Goal: Check status: Check status

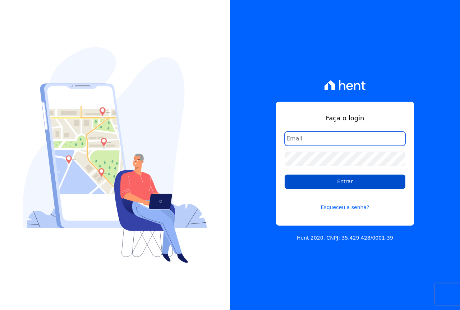
type input "cobrancacabralce@gmail.com"
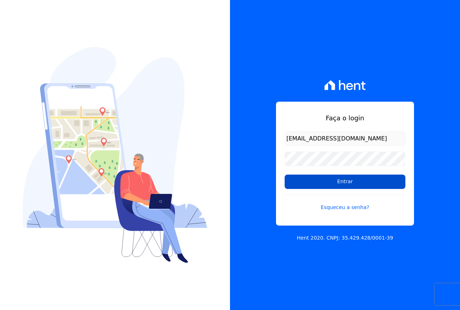
click at [318, 186] on input "Entrar" at bounding box center [344, 182] width 121 height 14
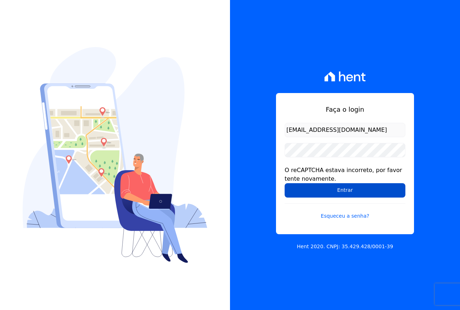
click at [353, 189] on input "Entrar" at bounding box center [344, 190] width 121 height 14
click at [366, 193] on input "Entrar" at bounding box center [344, 190] width 121 height 14
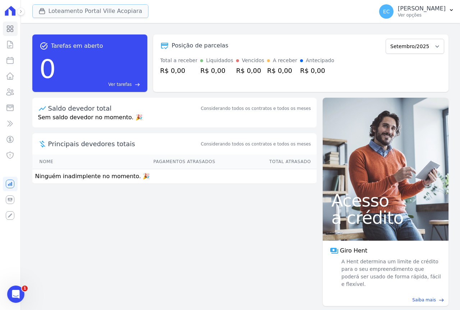
click at [113, 9] on button "Loteamento Portal Ville Acopiara" at bounding box center [90, 11] width 116 height 14
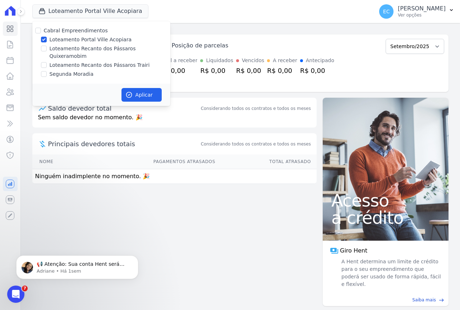
click at [100, 40] on label "Loteamento Portal Ville Acopiara" at bounding box center [91, 40] width 82 height 8
click at [47, 40] on input "Loteamento Portal Ville Acopiara" at bounding box center [44, 40] width 6 height 6
checkbox input "false"
click at [111, 50] on label "Loteamento Recanto dos Pássaros Quixeramobim" at bounding box center [110, 52] width 121 height 15
click at [47, 50] on input "Loteamento Recanto dos Pássaros Quixeramobim" at bounding box center [44, 49] width 6 height 6
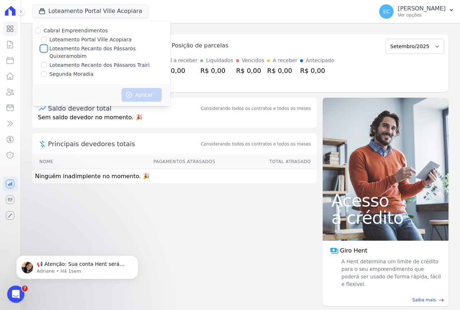
checkbox input "true"
click at [136, 88] on button "Aplicar" at bounding box center [141, 95] width 40 height 14
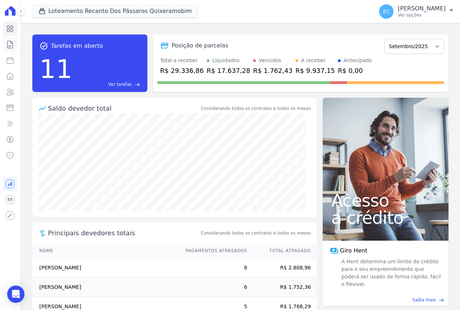
click at [9, 45] on icon at bounding box center [10, 44] width 9 height 9
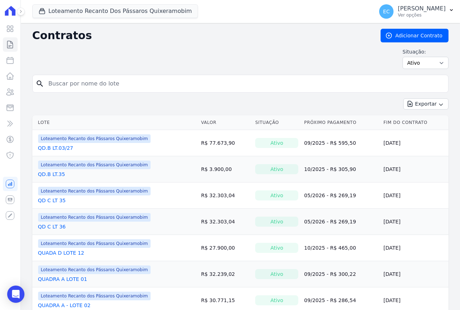
click at [67, 82] on input "search" at bounding box center [244, 83] width 401 height 14
type input "11"
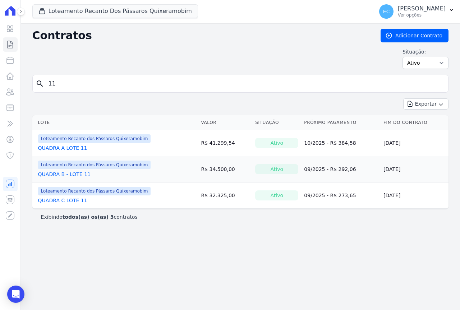
click at [68, 174] on link "QUADRA B - LOTE 11" at bounding box center [64, 174] width 52 height 7
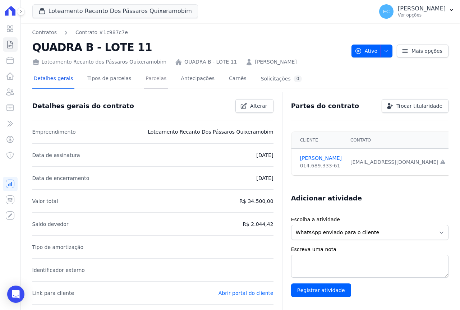
click at [144, 78] on link "Parcelas" at bounding box center [156, 79] width 24 height 19
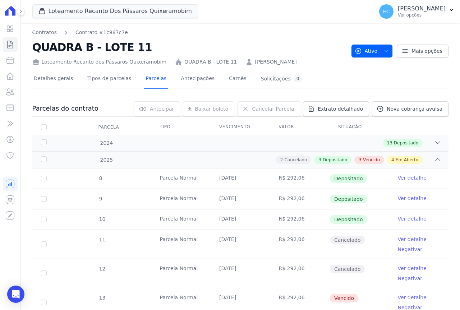
scroll to position [168, 0]
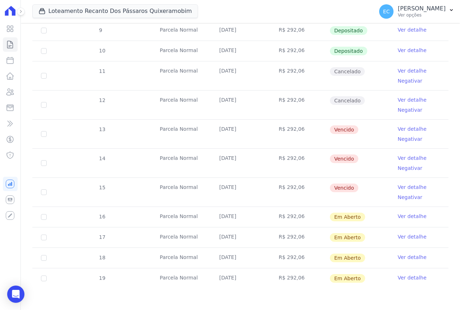
click at [404, 128] on link "Ver detalhe" at bounding box center [411, 128] width 29 height 7
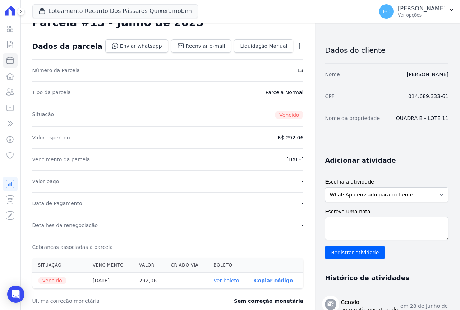
scroll to position [144, 0]
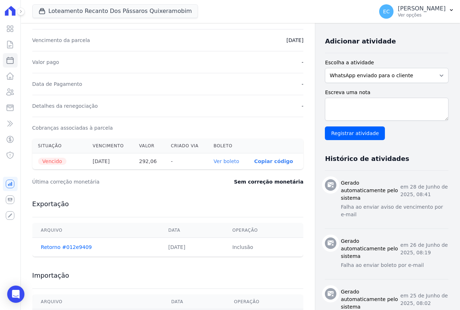
click at [217, 160] on link "Ver boleto" at bounding box center [225, 161] width 25 height 6
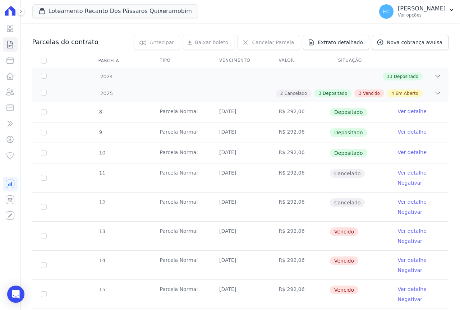
scroll to position [108, 0]
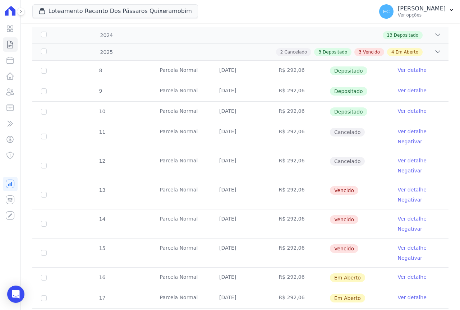
click at [403, 220] on link "Ver detalhe" at bounding box center [411, 218] width 29 height 7
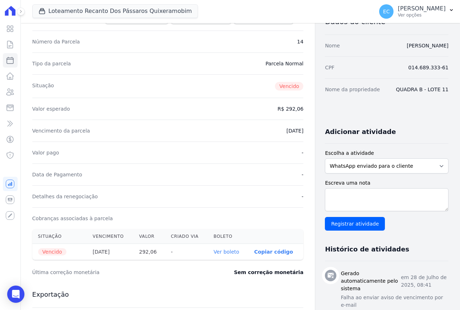
scroll to position [108, 0]
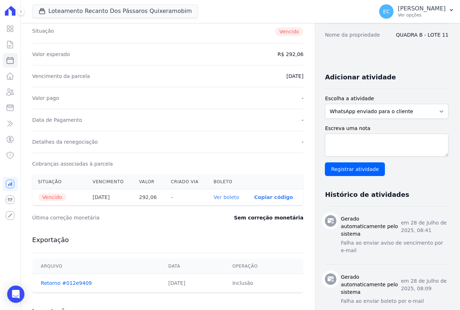
click at [213, 198] on link "Ver boleto" at bounding box center [225, 197] width 25 height 6
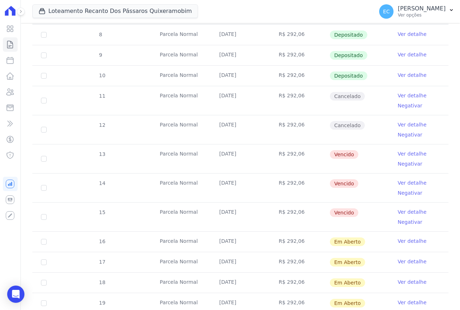
scroll to position [168, 0]
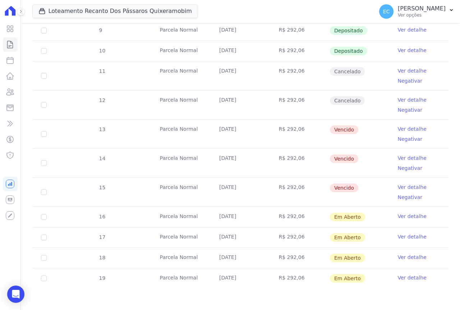
click at [404, 186] on link "Ver detalhe" at bounding box center [411, 186] width 29 height 7
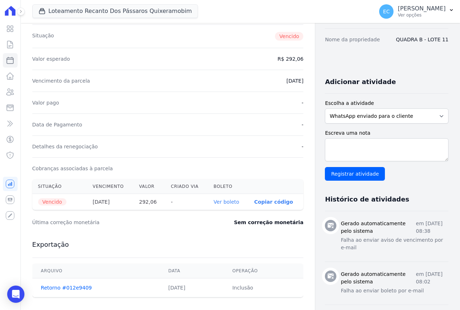
scroll to position [108, 0]
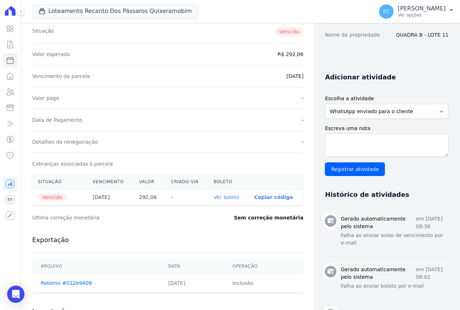
click at [218, 197] on link "Ver boleto" at bounding box center [225, 197] width 25 height 6
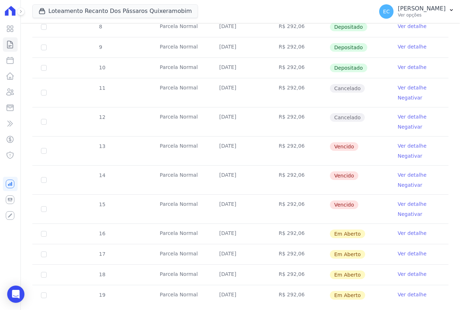
scroll to position [168, 0]
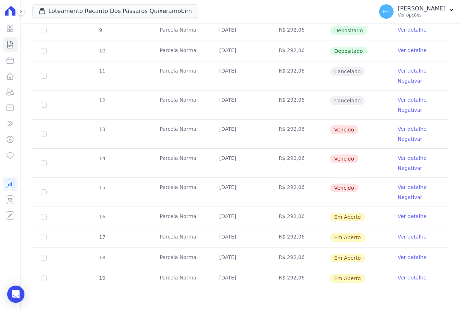
click at [406, 217] on link "Ver detalhe" at bounding box center [411, 216] width 29 height 7
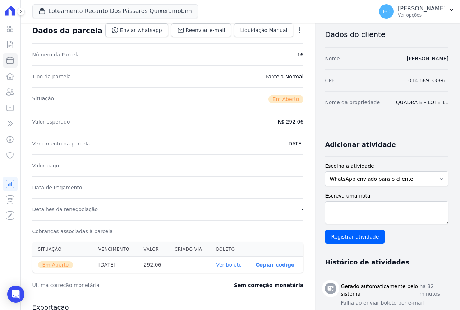
scroll to position [108, 0]
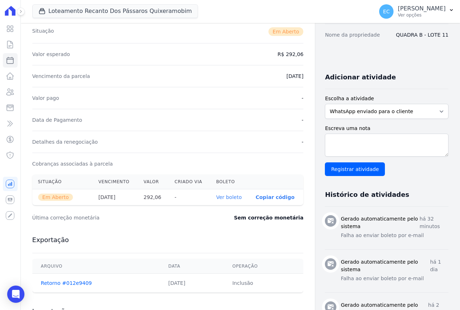
click at [223, 197] on link "Ver boleto" at bounding box center [228, 197] width 25 height 6
